Goal: Transaction & Acquisition: Purchase product/service

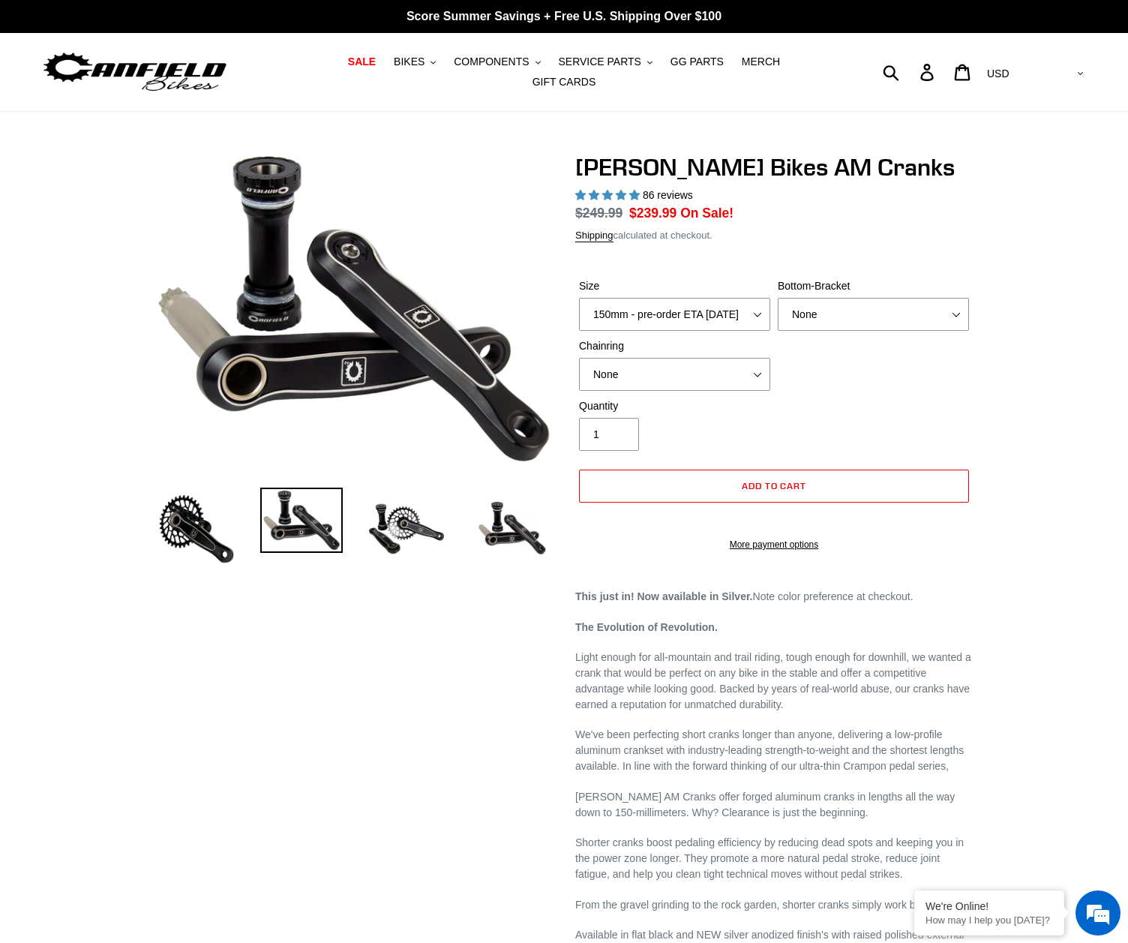
select select "highest-rating"
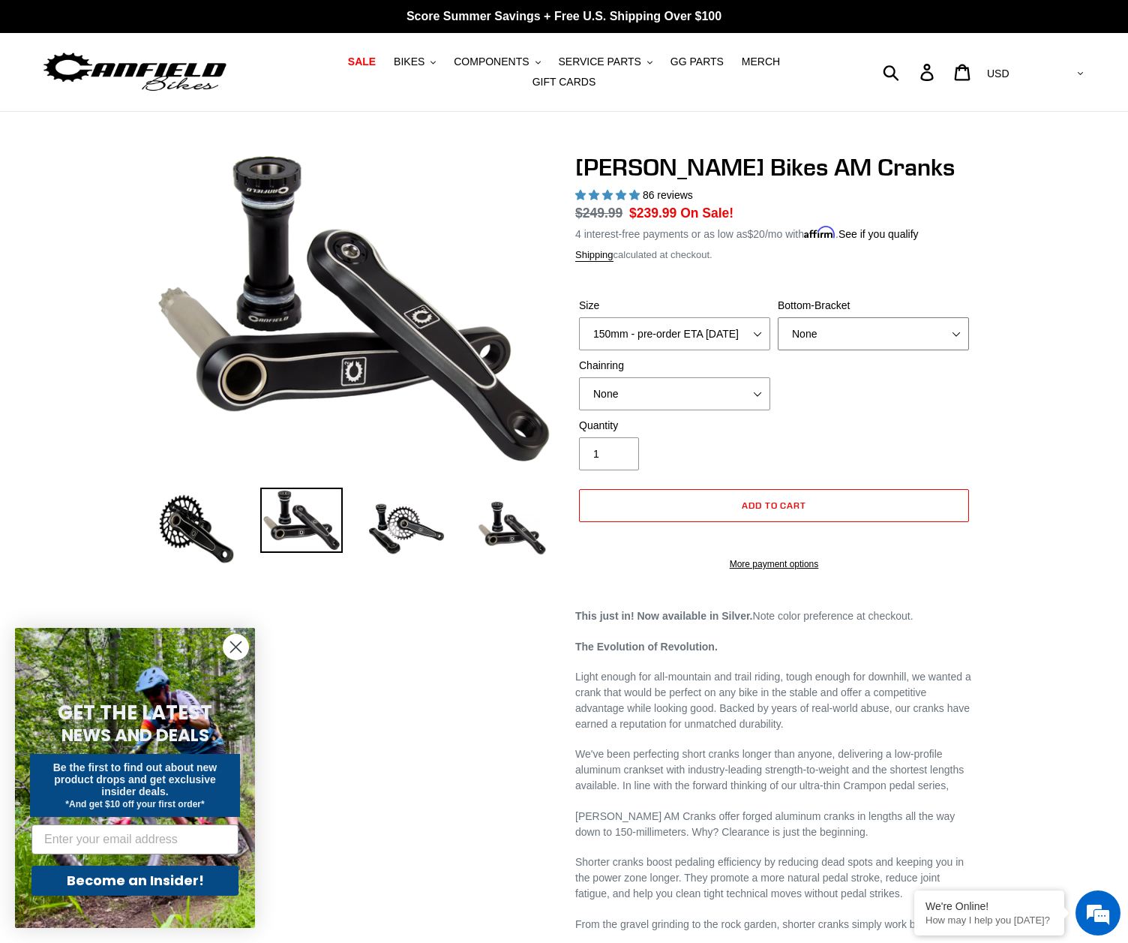
click at [834, 324] on select "None BSA Threaded 68/73mm Press Fit PF92" at bounding box center [873, 333] width 191 height 33
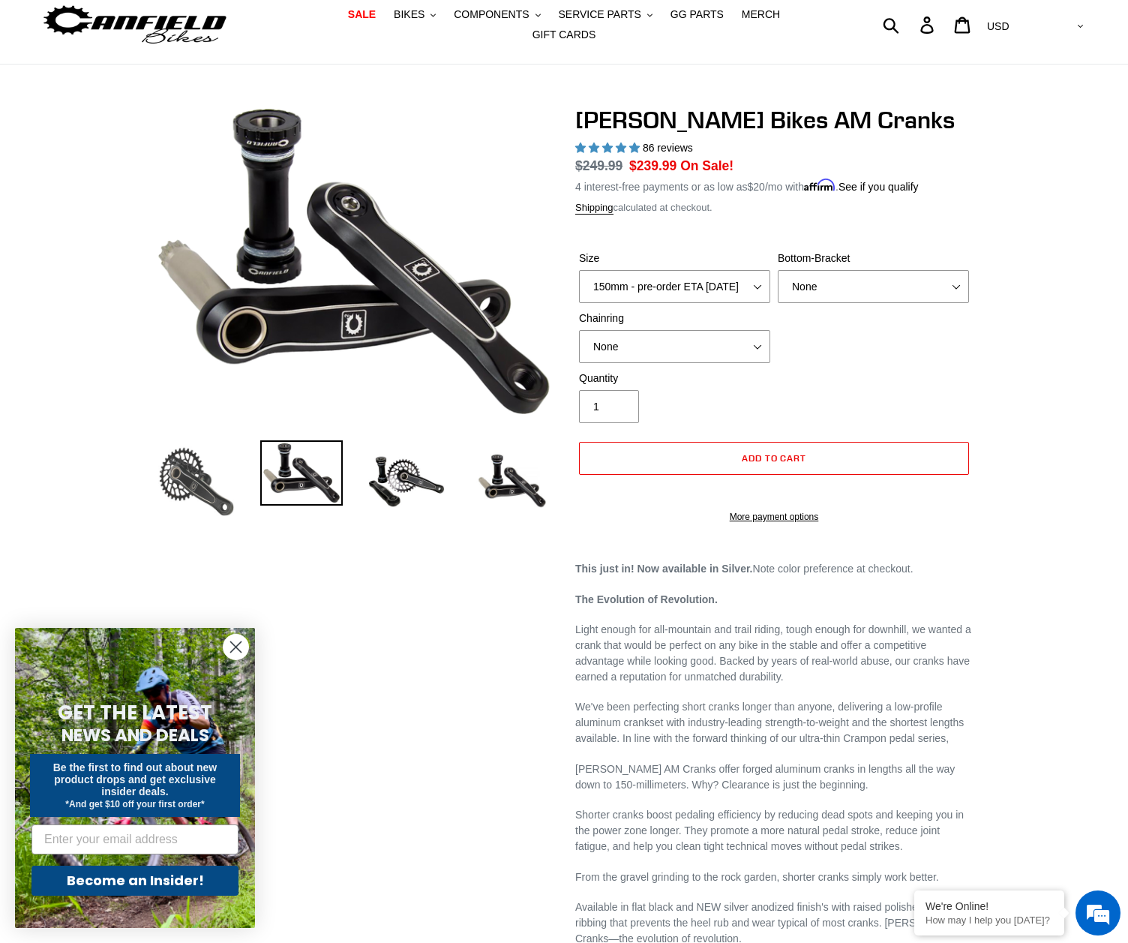
click at [188, 459] on img at bounding box center [196, 481] width 82 height 82
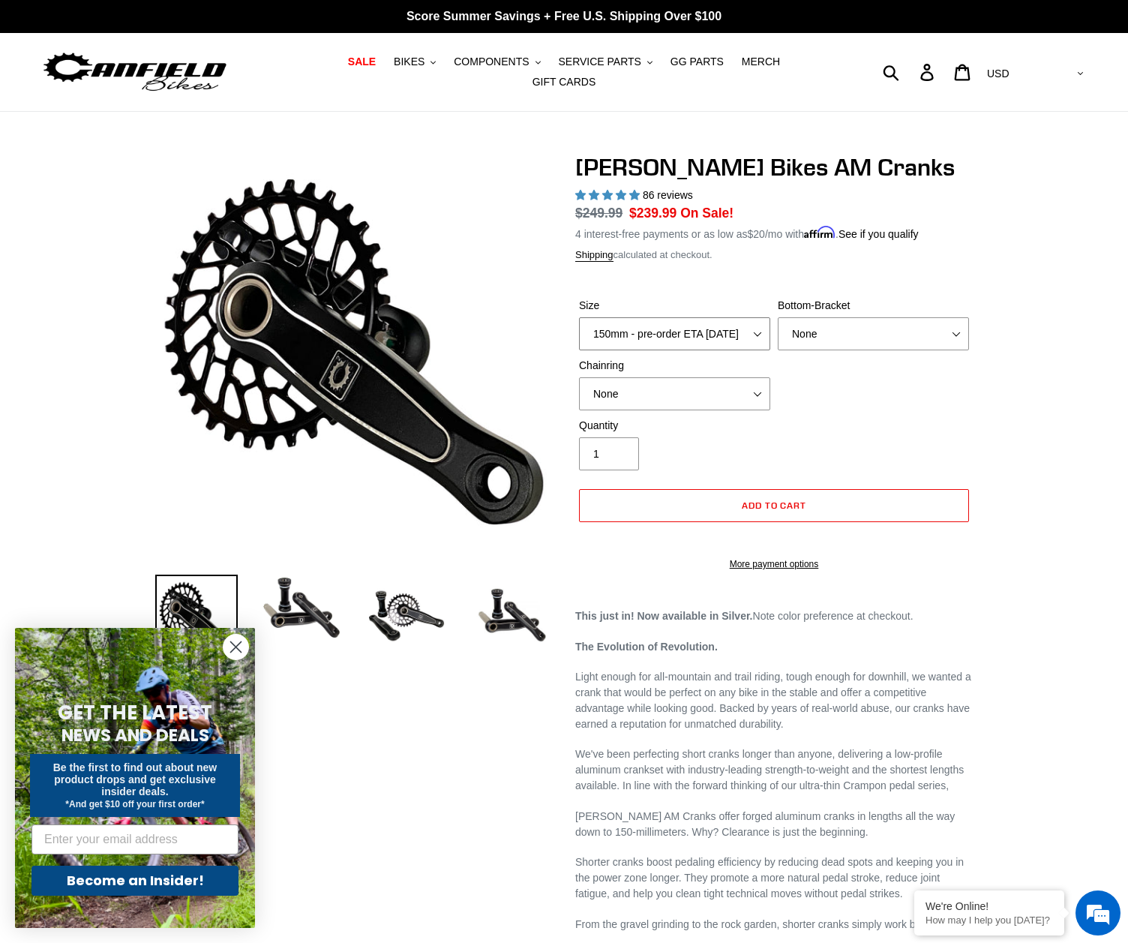
click at [649, 323] on select "150mm - pre-order ETA [DATE] 155mm - pre-order ETA [DATE] 160mm - pre-order ETA…" at bounding box center [674, 333] width 191 height 33
select select "155mm - pre-order ETA [DATE]"
click at [579, 317] on select "150mm - pre-order ETA [DATE] 155mm - pre-order ETA [DATE] 160mm - pre-order ETA…" at bounding box center [674, 333] width 191 height 33
click at [604, 377] on select "None 30t Round (Boost 148) 30t Oval (Boost 148) 32t Round (Boost 148) 32t Oval …" at bounding box center [674, 393] width 191 height 33
click at [589, 385] on select "None 30t Round (Boost 148) 30t Oval (Boost 148) 32t Round (Boost 148) 32t Oval …" at bounding box center [674, 393] width 191 height 33
